Goal: Task Accomplishment & Management: Manage account settings

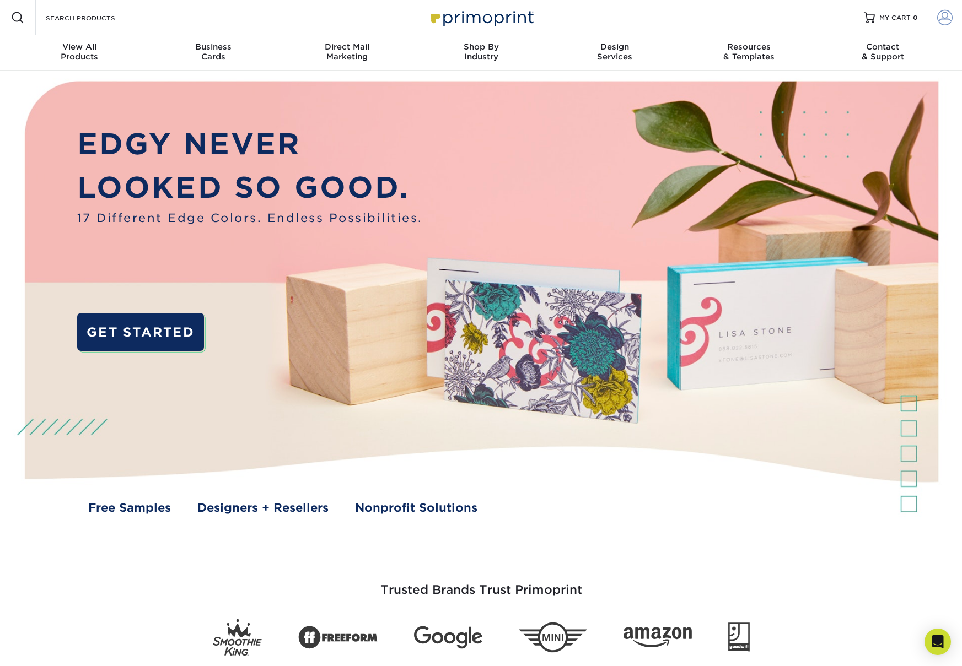
click at [944, 15] on span at bounding box center [944, 17] width 15 height 15
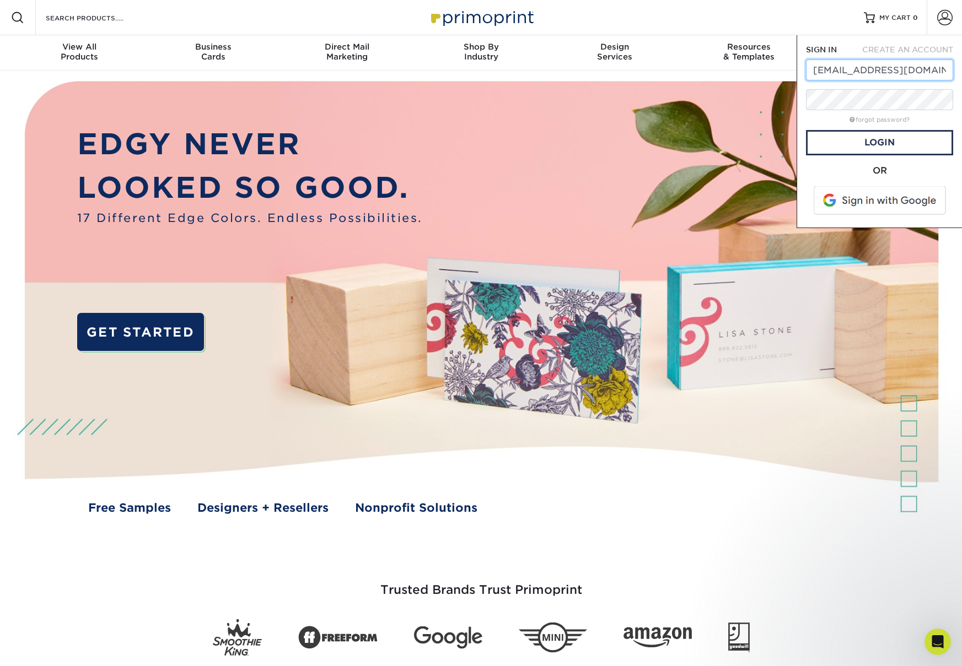
type input "[EMAIL_ADDRESS][DOMAIN_NAME]"
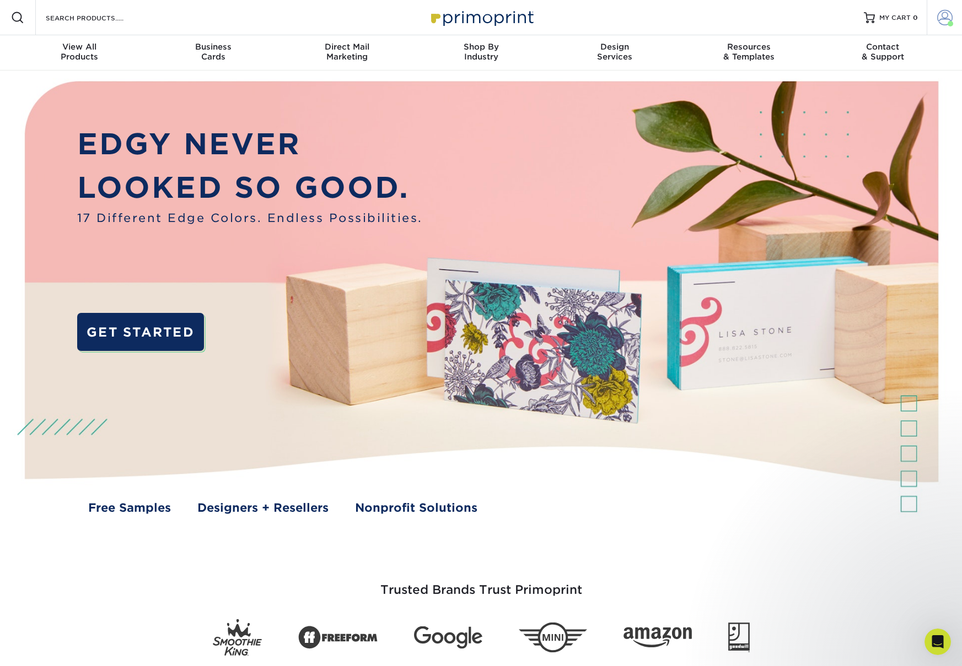
click at [938, 15] on span at bounding box center [944, 17] width 15 height 15
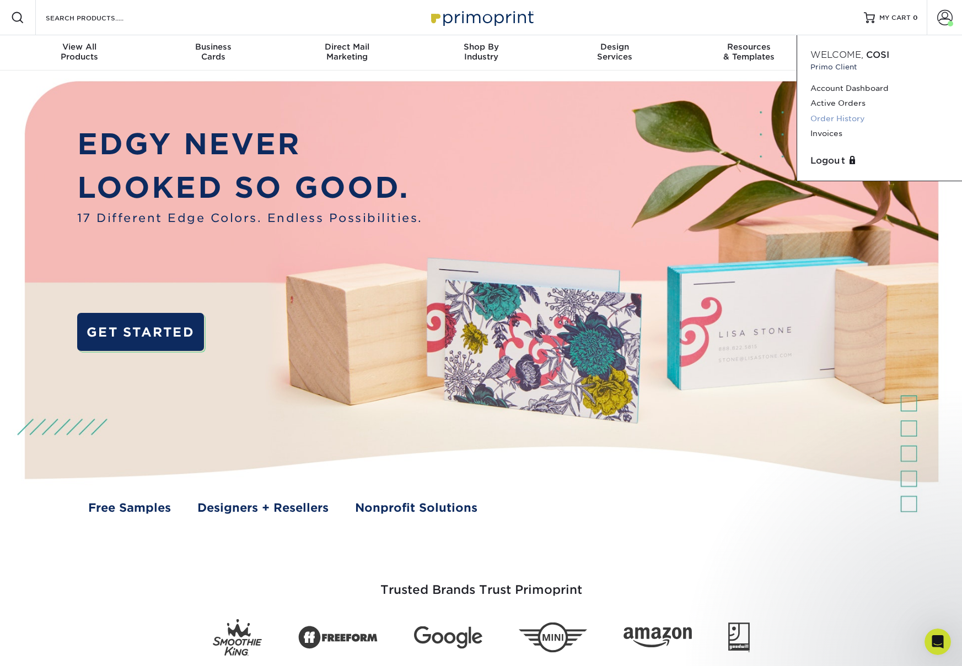
click at [842, 116] on link "Order History" at bounding box center [879, 118] width 138 height 15
click at [838, 101] on link "Active Orders" at bounding box center [879, 103] width 138 height 15
click at [841, 119] on link "Order History" at bounding box center [879, 118] width 138 height 15
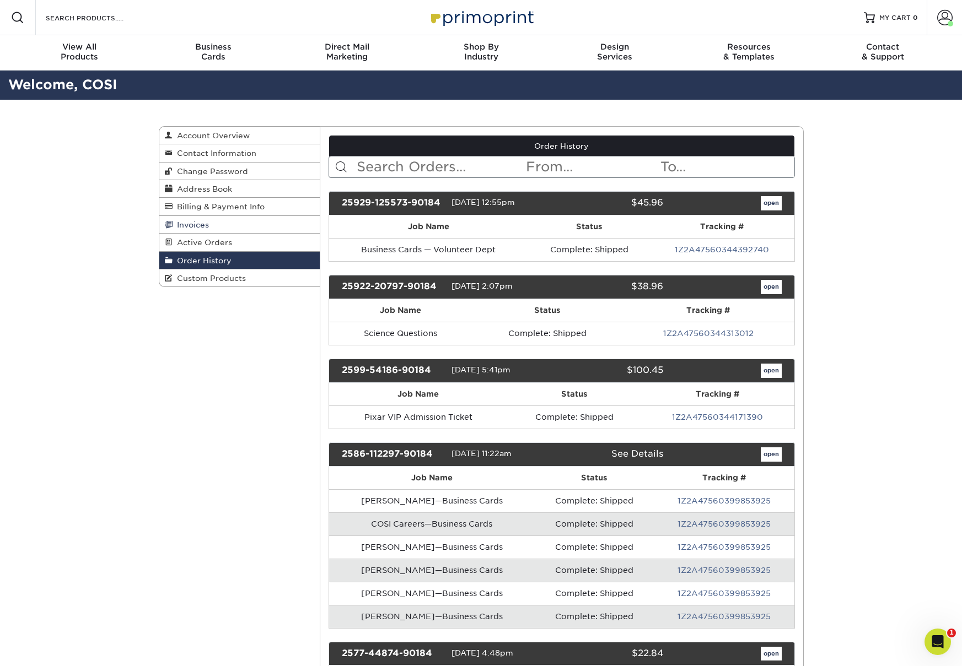
click at [185, 232] on link "Invoices" at bounding box center [239, 225] width 161 height 18
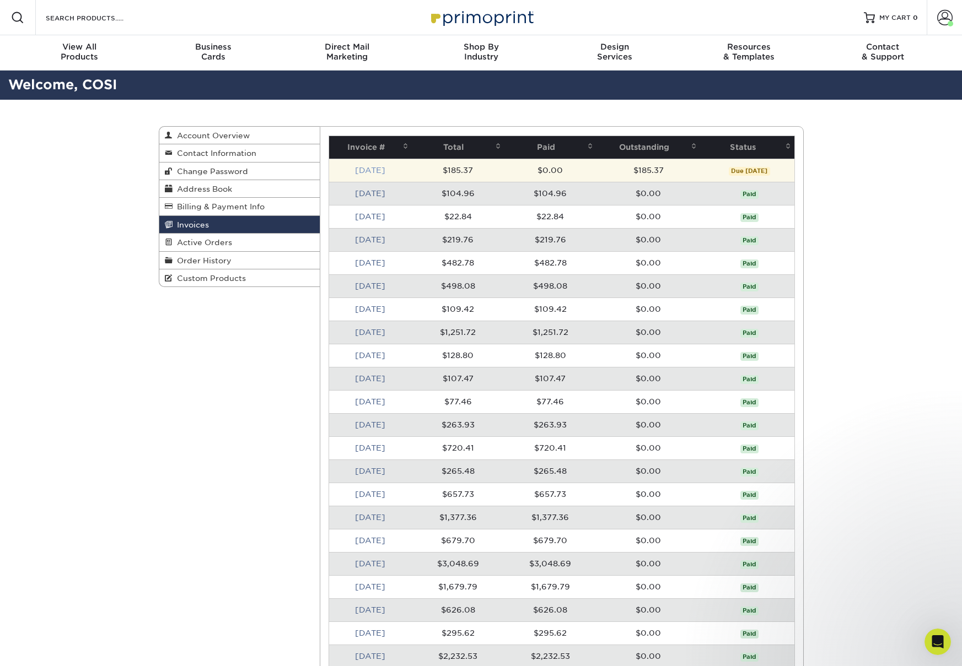
click at [378, 169] on link "Sep 2025" at bounding box center [370, 170] width 30 height 9
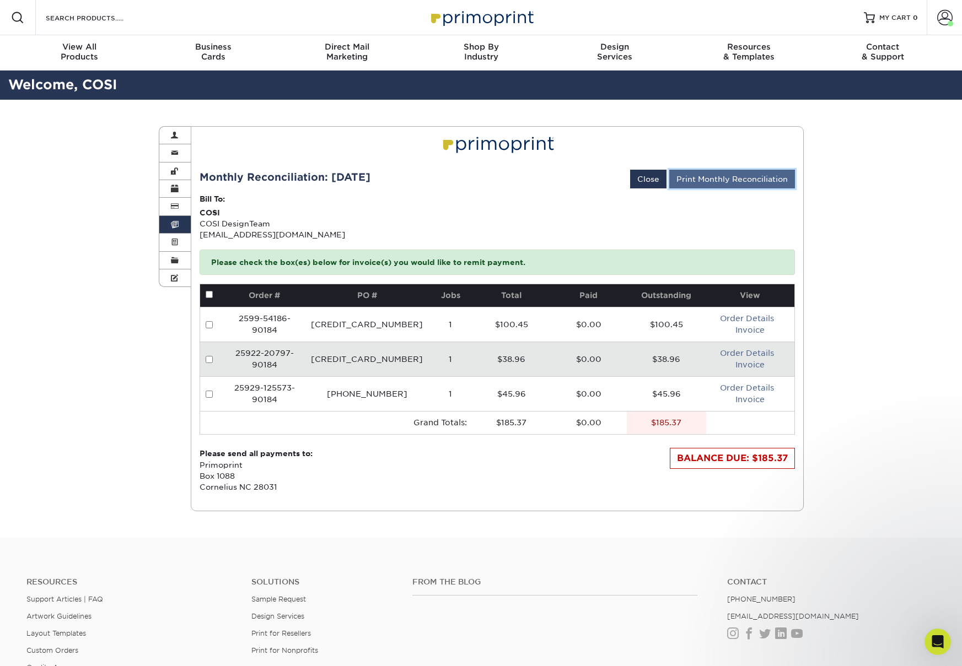
click at [728, 182] on link "Print Monthly Reconciliation" at bounding box center [732, 179] width 126 height 19
drag, startPoint x: 864, startPoint y: 322, endPoint x: 857, endPoint y: 322, distance: 7.2
click at [860, 322] on div "Invoices Account Overview Contact Information Change Password Address Book Bill…" at bounding box center [481, 319] width 962 height 438
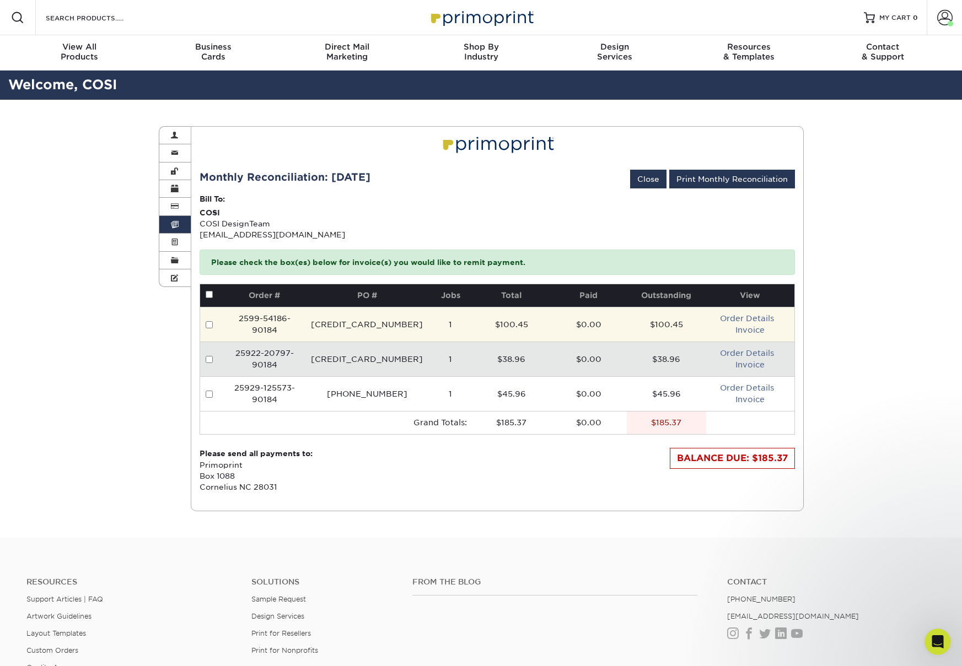
drag, startPoint x: 786, startPoint y: 341, endPoint x: 761, endPoint y: 335, distance: 25.7
click at [785, 341] on td "Order Details Invoice" at bounding box center [750, 324] width 88 height 35
click at [746, 330] on link "Invoice" at bounding box center [749, 330] width 29 height 9
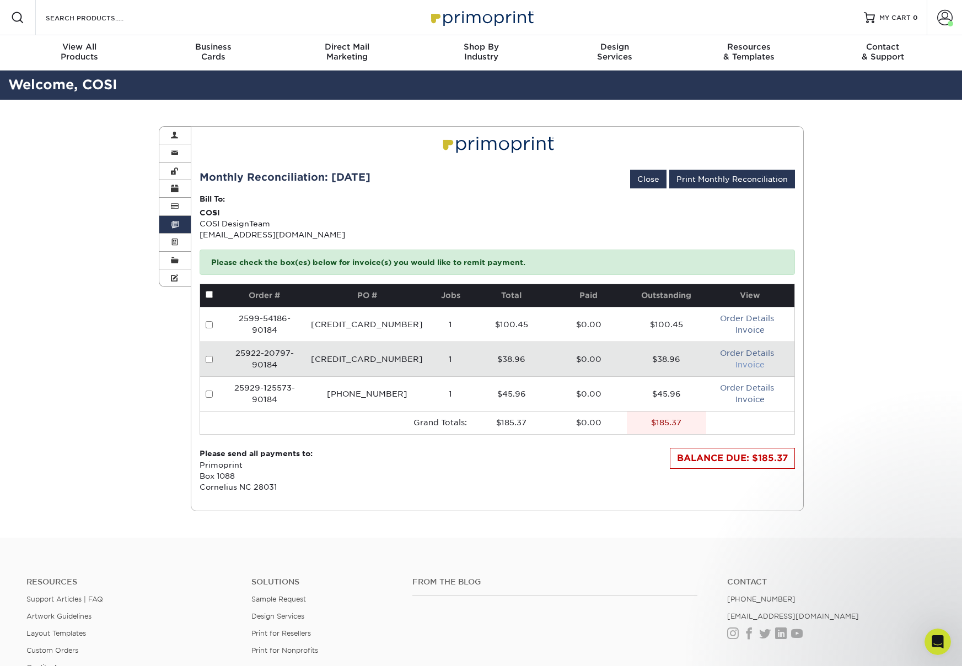
click at [735, 369] on link "Invoice" at bounding box center [749, 364] width 29 height 9
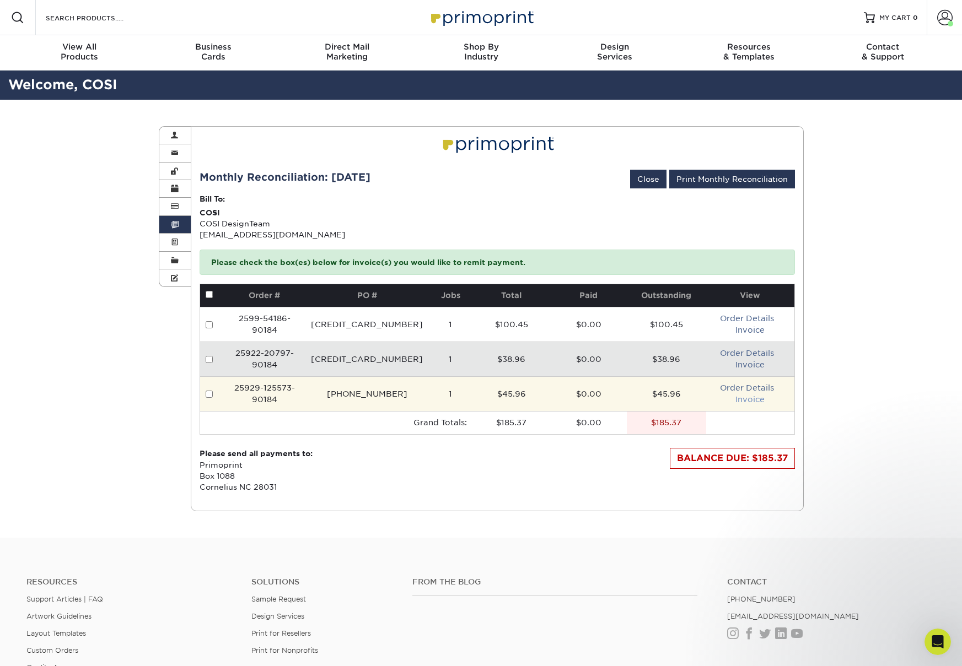
click at [742, 400] on link "Invoice" at bounding box center [749, 399] width 29 height 9
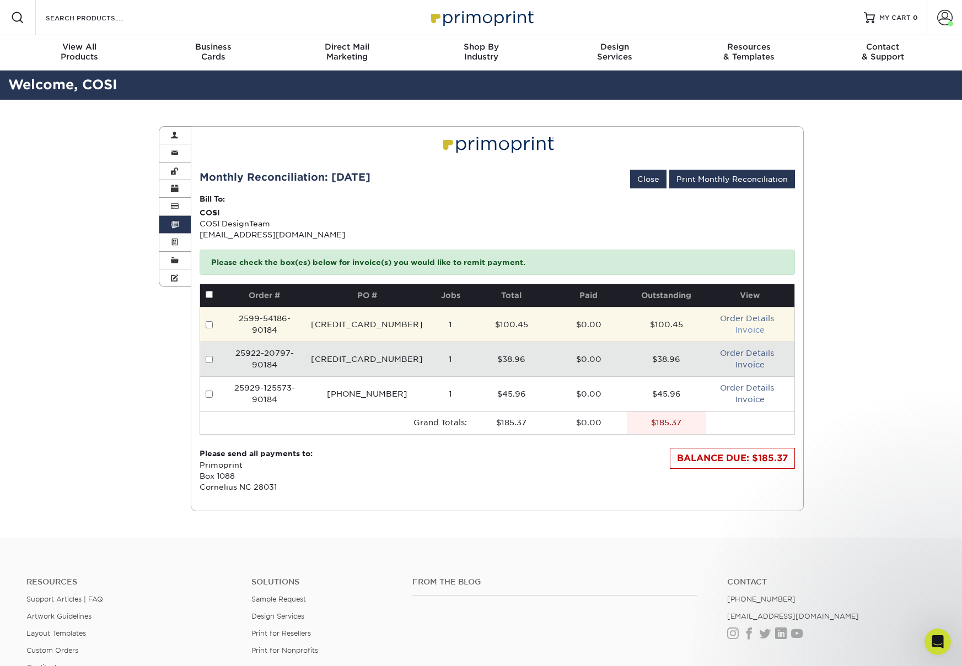
click at [744, 328] on link "Invoice" at bounding box center [749, 330] width 29 height 9
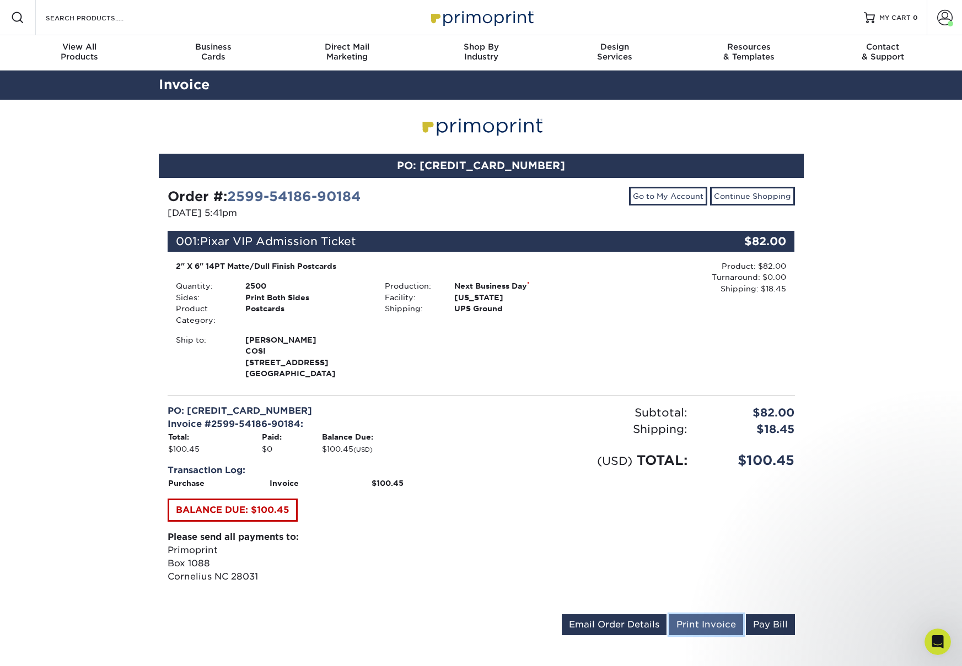
click at [726, 623] on link "Print Invoice" at bounding box center [706, 625] width 74 height 21
click at [702, 622] on link "Print Invoice" at bounding box center [706, 625] width 74 height 21
click at [709, 623] on link "Print Invoice" at bounding box center [706, 625] width 74 height 21
